Goal: Task Accomplishment & Management: Use online tool/utility

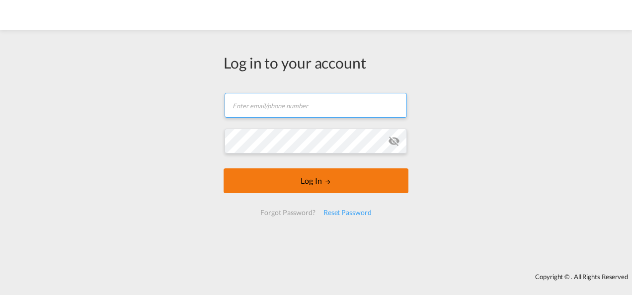
type input "[PERSON_NAME][EMAIL_ADDRESS][PERSON_NAME][DOMAIN_NAME]"
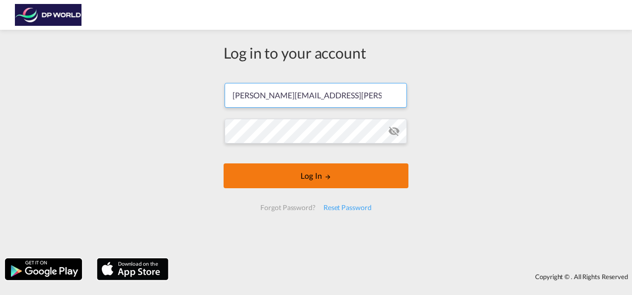
click at [314, 185] on button "Log In" at bounding box center [316, 176] width 185 height 25
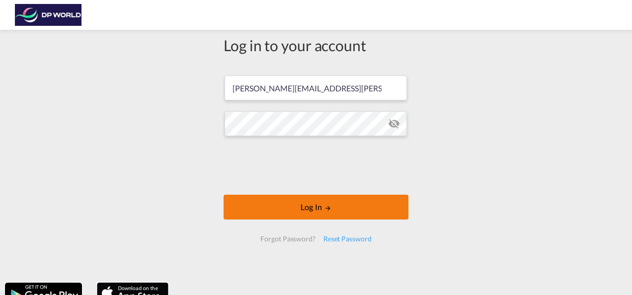
click at [319, 217] on button "Log In" at bounding box center [316, 207] width 185 height 25
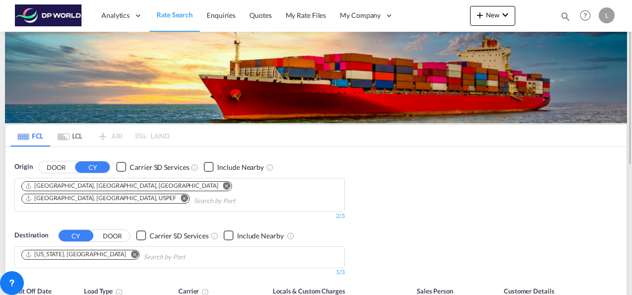
click at [188, 194] on md-icon "Remove" at bounding box center [184, 197] width 7 height 7
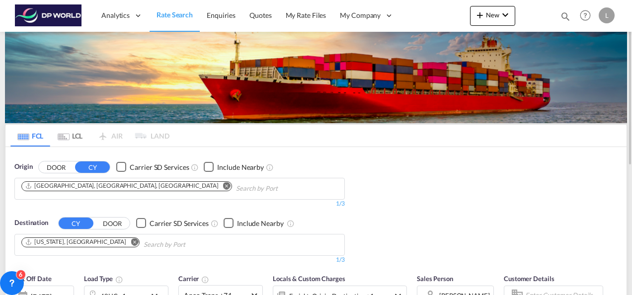
click at [223, 184] on md-icon "Remove" at bounding box center [226, 185] width 7 height 7
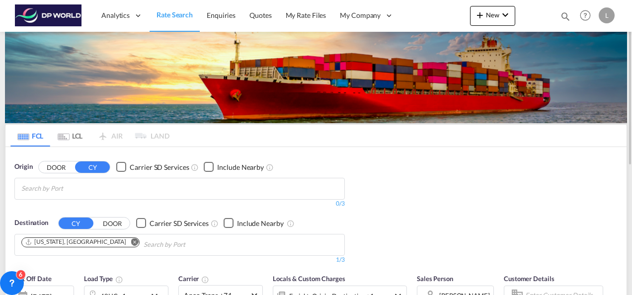
click at [131, 241] on md-icon "Remove" at bounding box center [134, 241] width 7 height 7
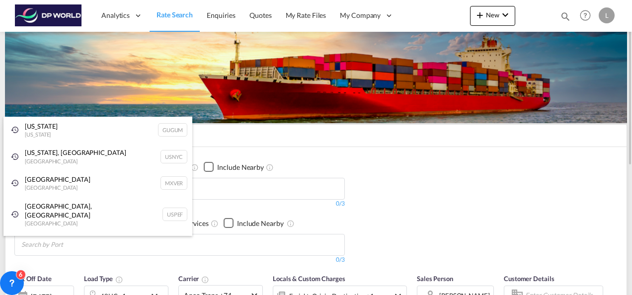
click at [64, 188] on div "[GEOGRAPHIC_DATA] [GEOGRAPHIC_DATA] MXVER" at bounding box center [97, 183] width 189 height 27
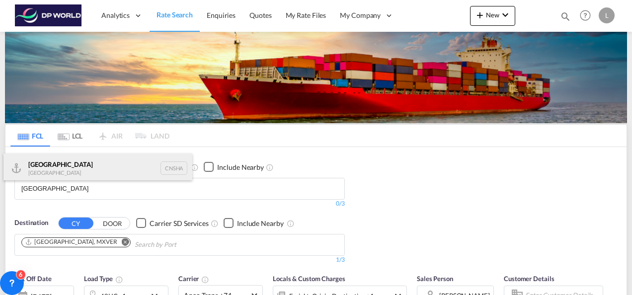
type input "[GEOGRAPHIC_DATA]"
click at [58, 171] on div "Shanghai [GEOGRAPHIC_DATA] CNSHA" at bounding box center [97, 169] width 189 height 30
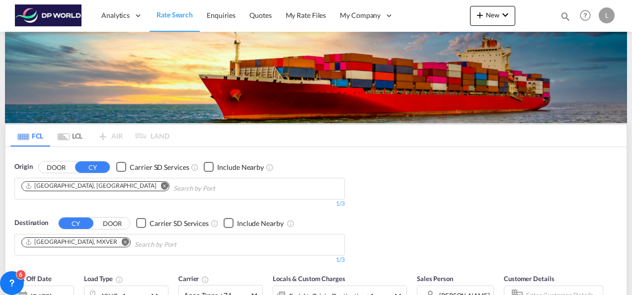
click at [122, 239] on md-icon "Remove" at bounding box center [125, 241] width 7 height 7
click at [74, 245] on body "Analytics Dashboard Rate Search Enquiries Quotes My Rate Files My Company" at bounding box center [316, 147] width 632 height 295
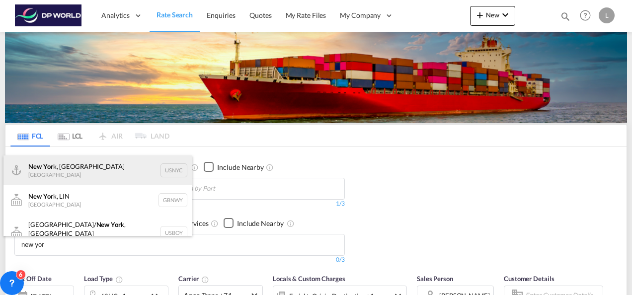
type input "new yor"
click at [58, 169] on div "New Yor k, [GEOGRAPHIC_DATA] [GEOGRAPHIC_DATA] USNYC" at bounding box center [97, 171] width 189 height 30
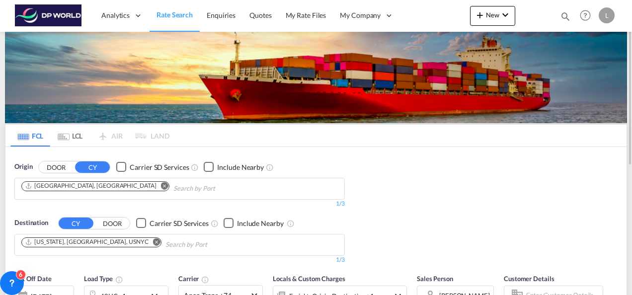
scroll to position [149, 0]
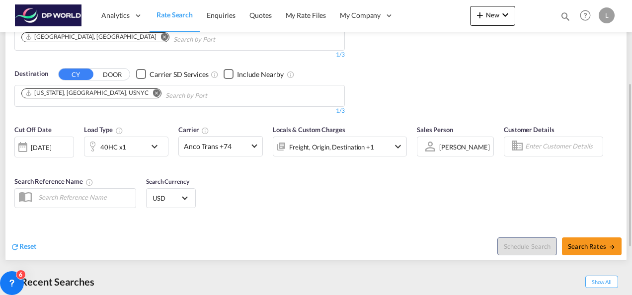
click at [457, 140] on md-select-value "[PERSON_NAME]" at bounding box center [465, 147] width 53 height 14
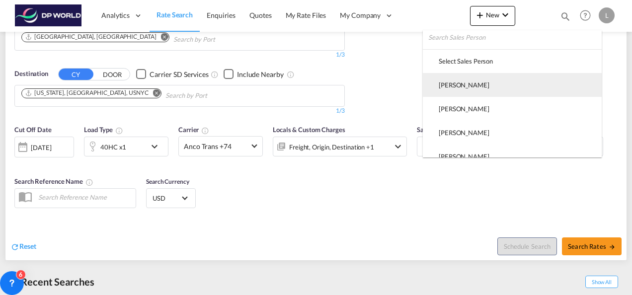
scroll to position [0, 0]
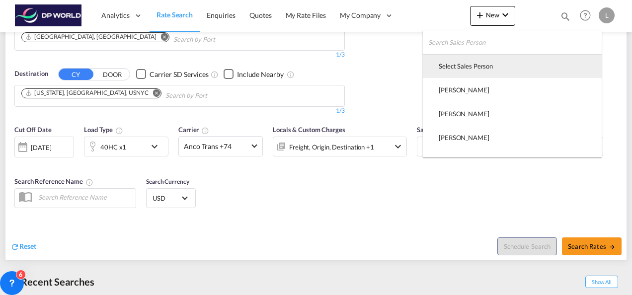
click at [469, 70] on div "Select Sales Person" at bounding box center [466, 66] width 54 height 9
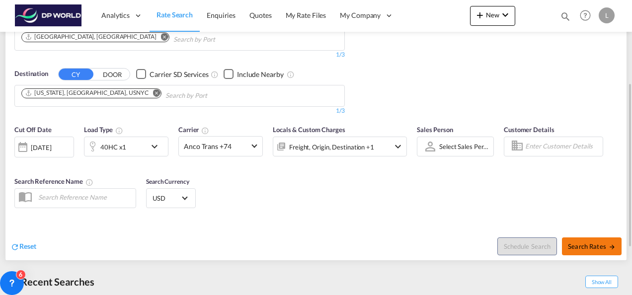
click at [593, 243] on span "Search Rates" at bounding box center [592, 247] width 48 height 8
type input "CNSHA to USNYC / [DATE]"
